Goal: Transaction & Acquisition: Register for event/course

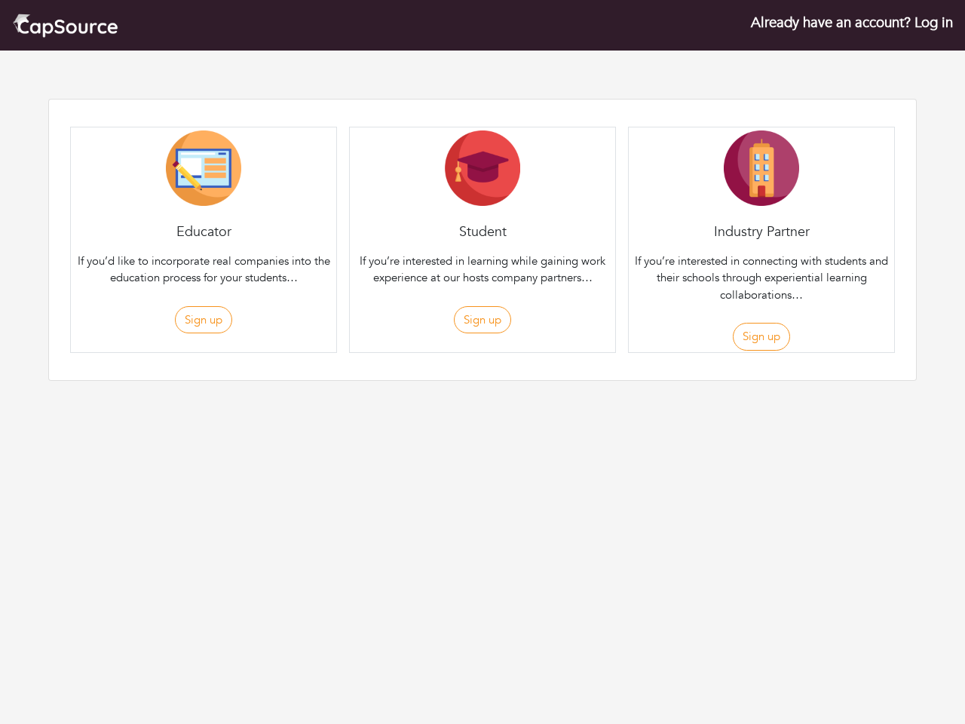
click at [482, 214] on div "Student If you’re interested in learning while gaining work experience at our h…" at bounding box center [482, 240] width 267 height 226
click at [203, 320] on button "Sign up" at bounding box center [203, 320] width 57 height 28
click at [482, 359] on div "Register as an Educator Register as an Student Register as an Company First Nam…" at bounding box center [483, 359] width 418 height 0
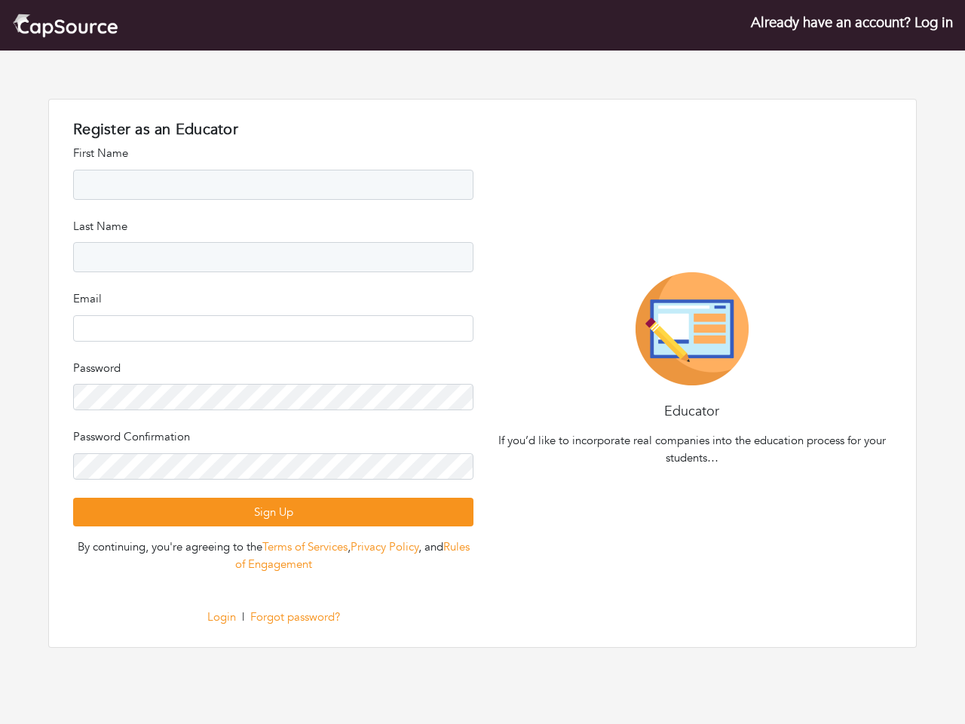
click at [761, 336] on div "Educator If you’d like to incorporate real companies into the education process…" at bounding box center [691, 372] width 418 height 201
